Goal: Information Seeking & Learning: Understand process/instructions

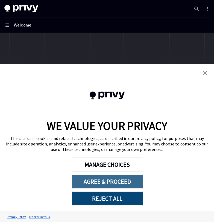
click at [94, 186] on button "AGREE & PROCEED" at bounding box center [108, 182] width 72 height 14
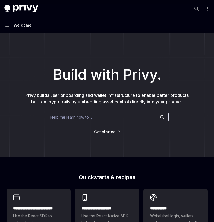
scroll to position [38, 0]
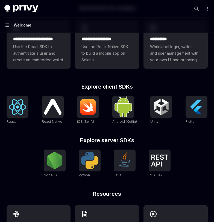
scroll to position [170, 0]
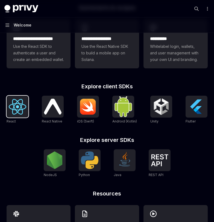
click at [11, 107] on img at bounding box center [18, 107] width 18 height 16
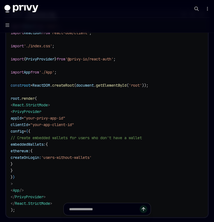
scroll to position [214, 0]
drag, startPoint x: 16, startPoint y: 112, endPoint x: 61, endPoint y: 196, distance: 95.2
click at [61, 196] on code "import React from 'react' ; import ReactDOM from 'react-dom/client' ; import '.…" at bounding box center [107, 118] width 193 height 190
copy code "< PrivyProvider appId = "your-privy-app-id" clientId = "your-app-client-id" con…"
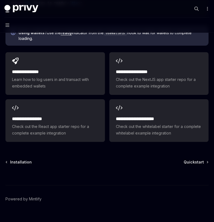
scroll to position [768, 0]
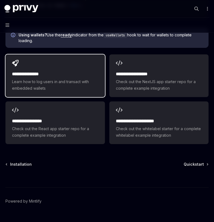
click at [73, 79] on span "Learn how to log users in and transact with embedded wallets" at bounding box center [55, 85] width 86 height 13
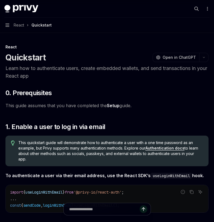
click at [14, 7] on img at bounding box center [21, 9] width 34 height 8
type textarea "*"
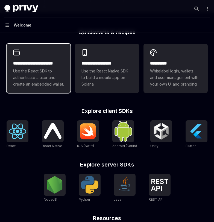
scroll to position [146, 0]
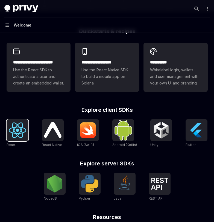
click at [23, 137] on img at bounding box center [18, 131] width 18 height 16
